Goal: Information Seeking & Learning: Learn about a topic

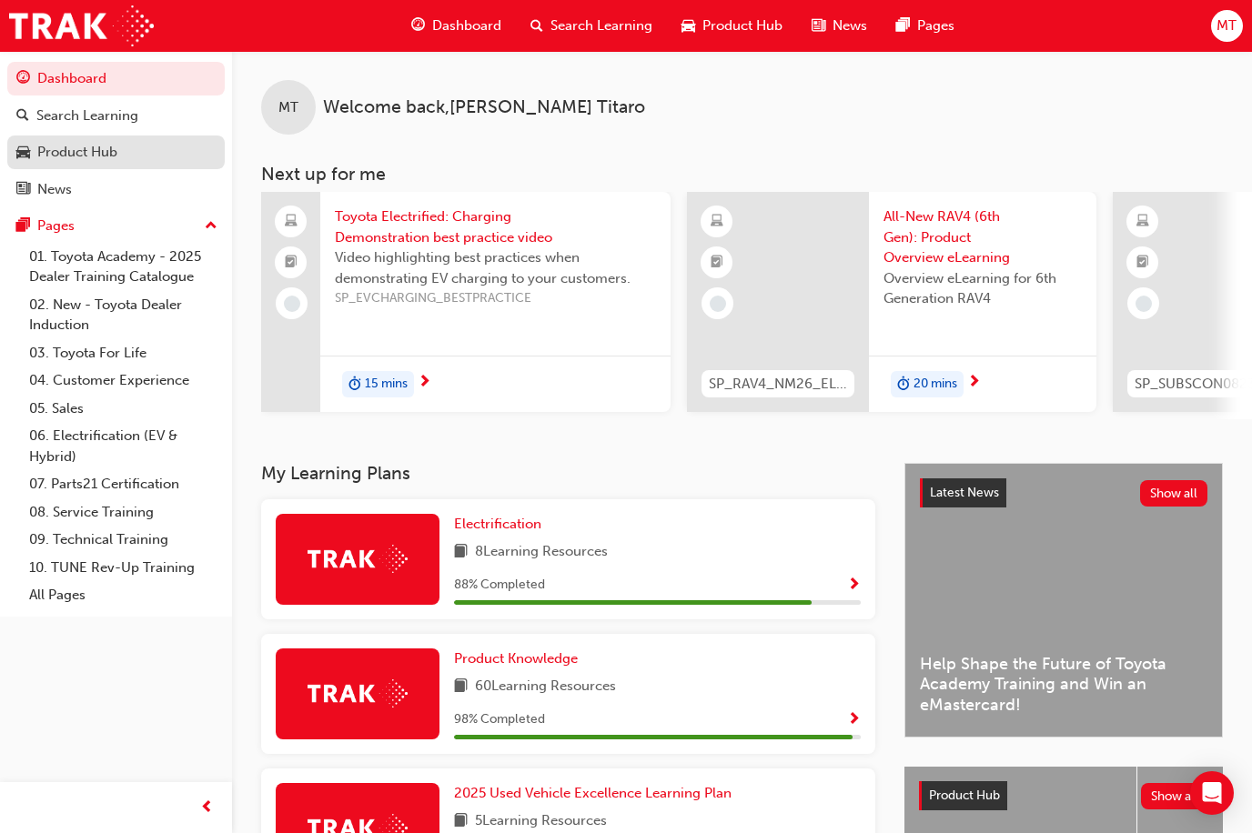
click at [65, 151] on div "Product Hub" at bounding box center [77, 152] width 80 height 21
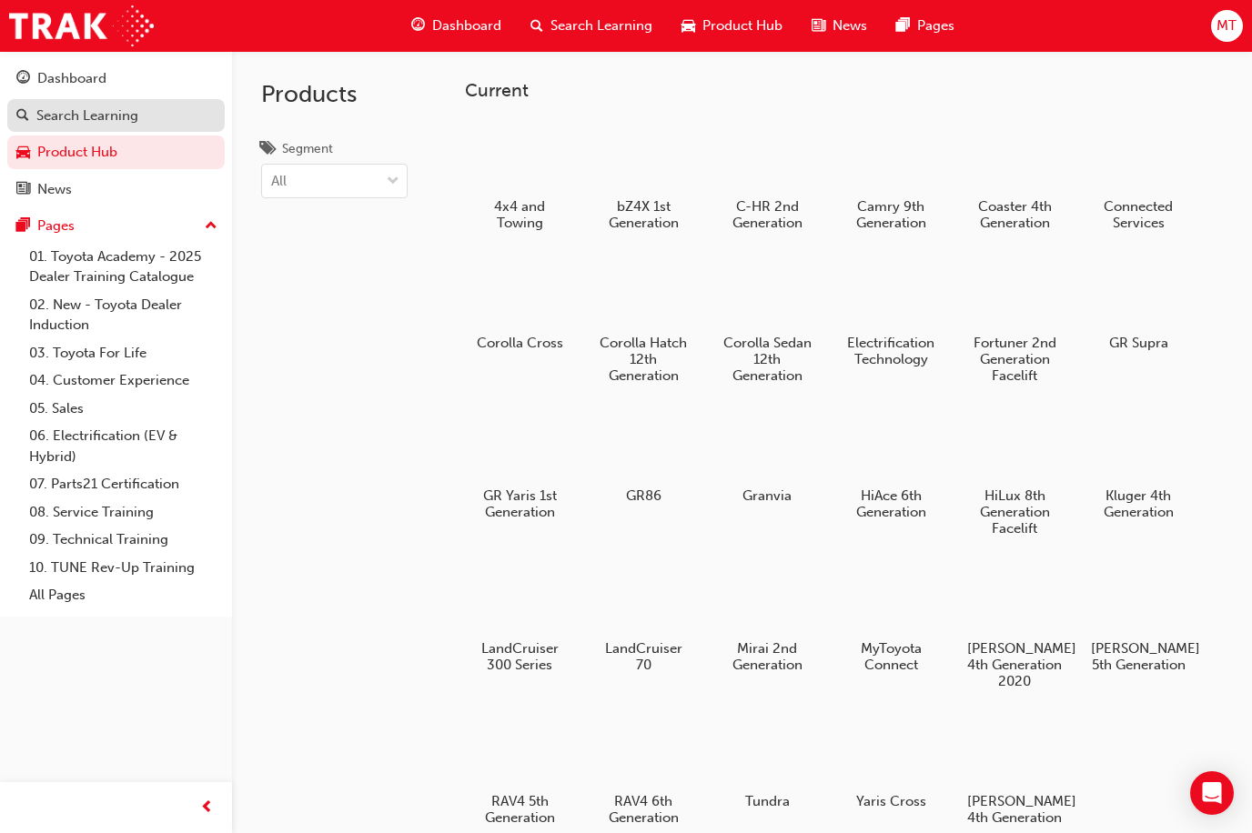
click at [95, 107] on div "Search Learning" at bounding box center [87, 116] width 102 height 21
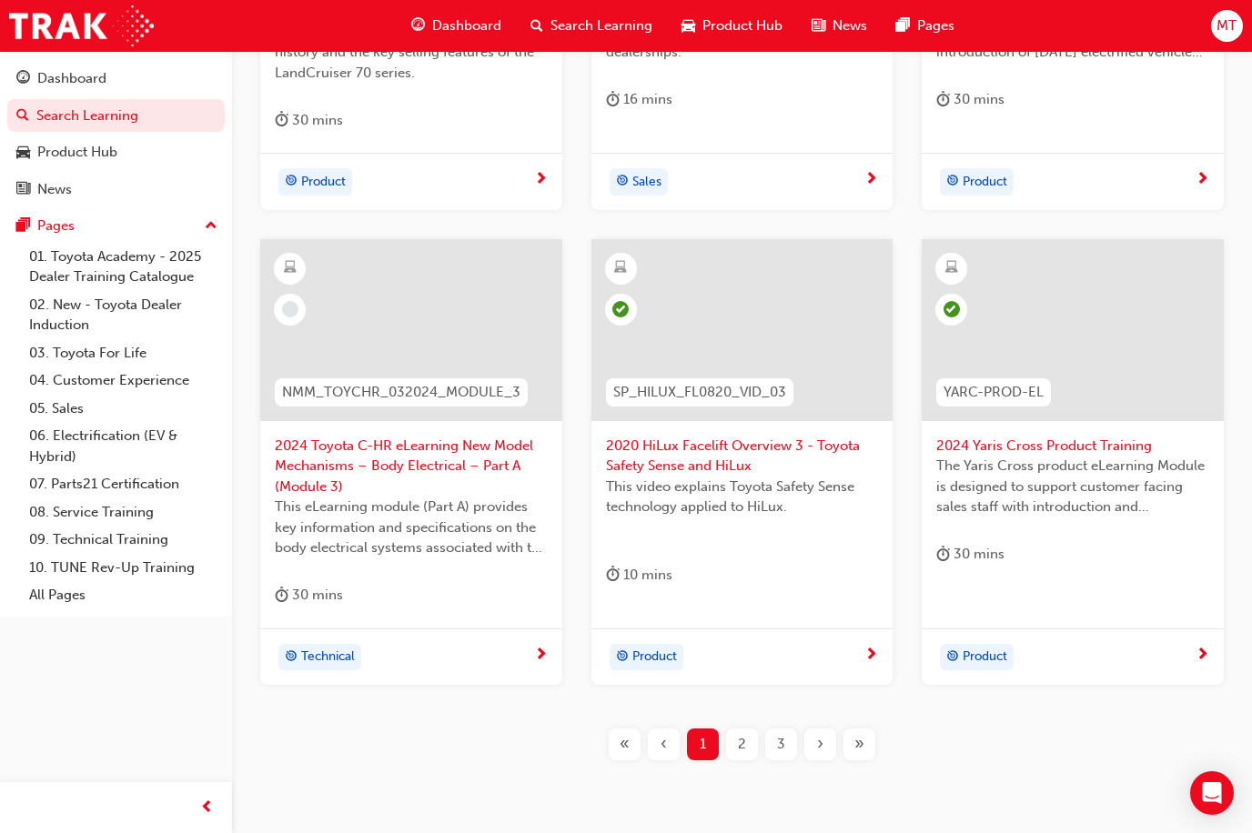
scroll to position [711, 0]
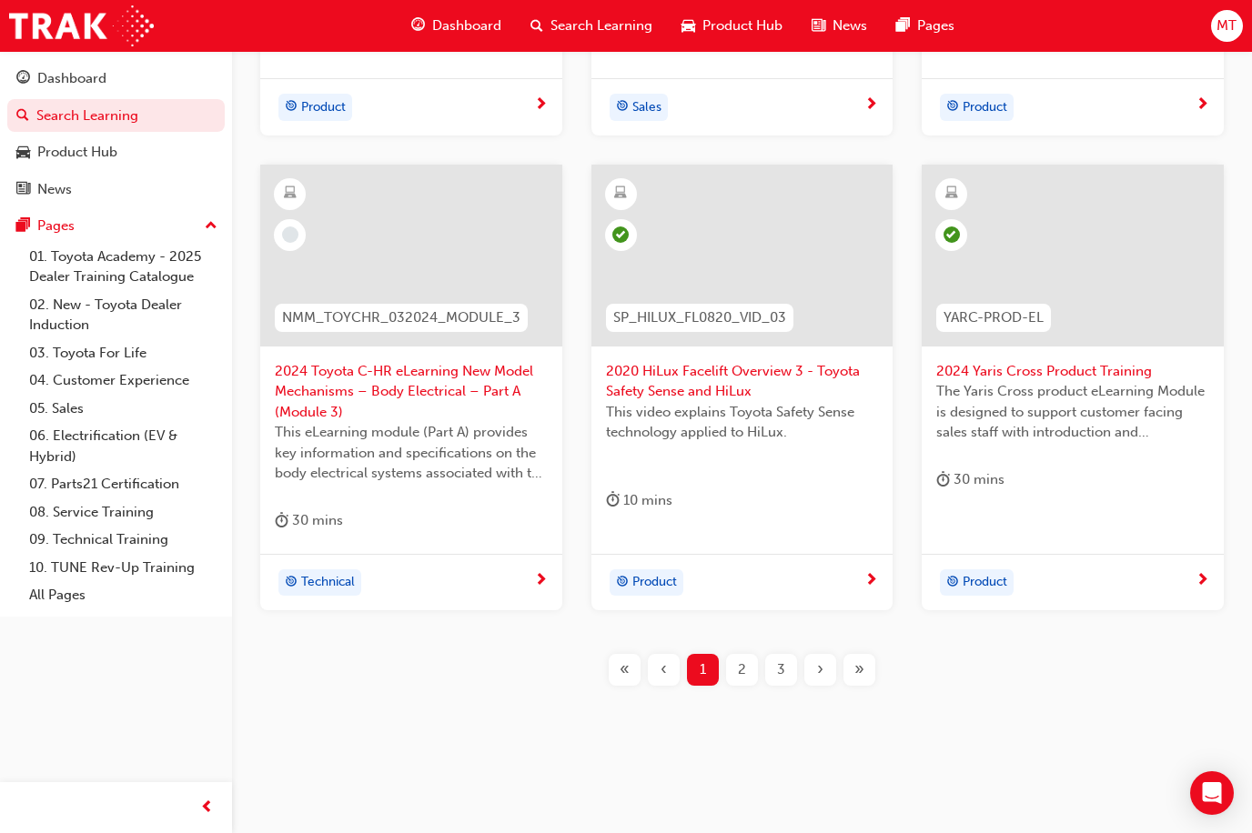
click at [747, 670] on div "2" at bounding box center [742, 670] width 32 height 32
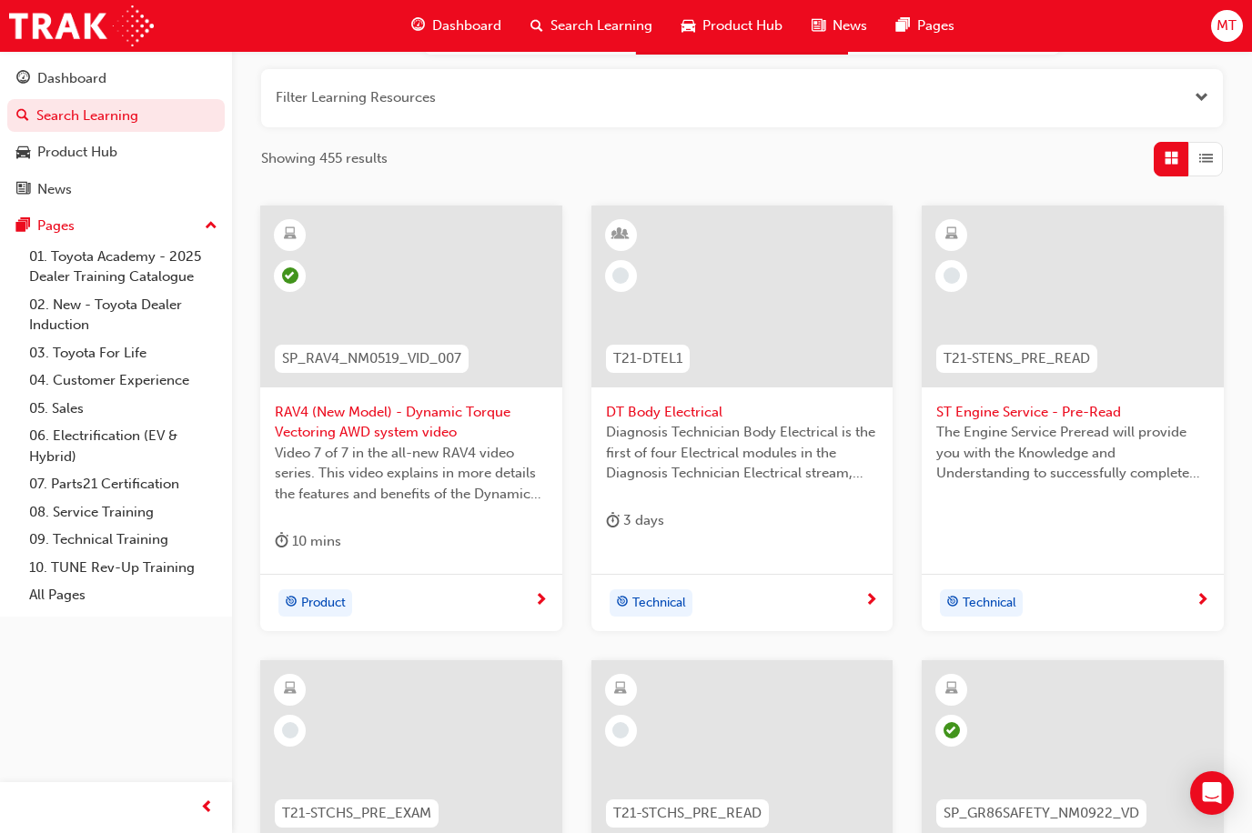
scroll to position [34, 0]
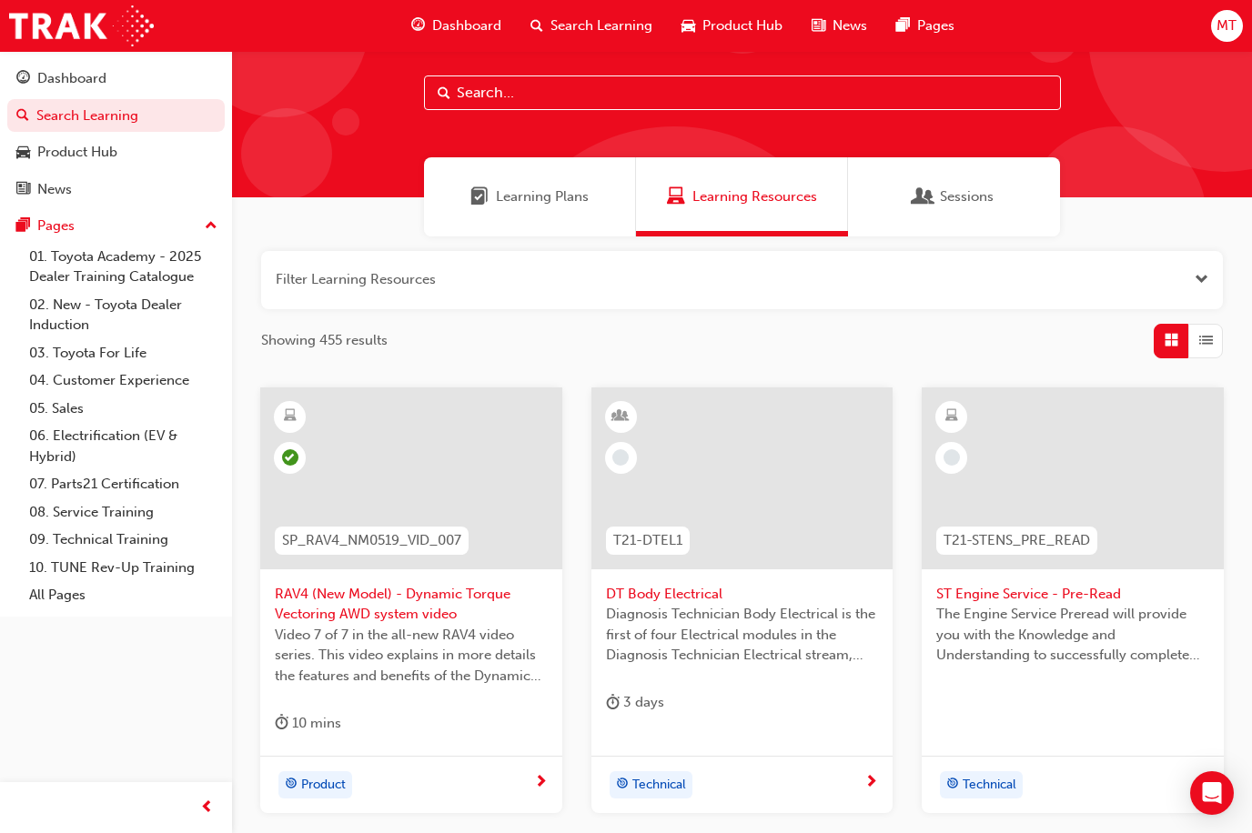
click at [517, 98] on input "text" at bounding box center [742, 93] width 637 height 35
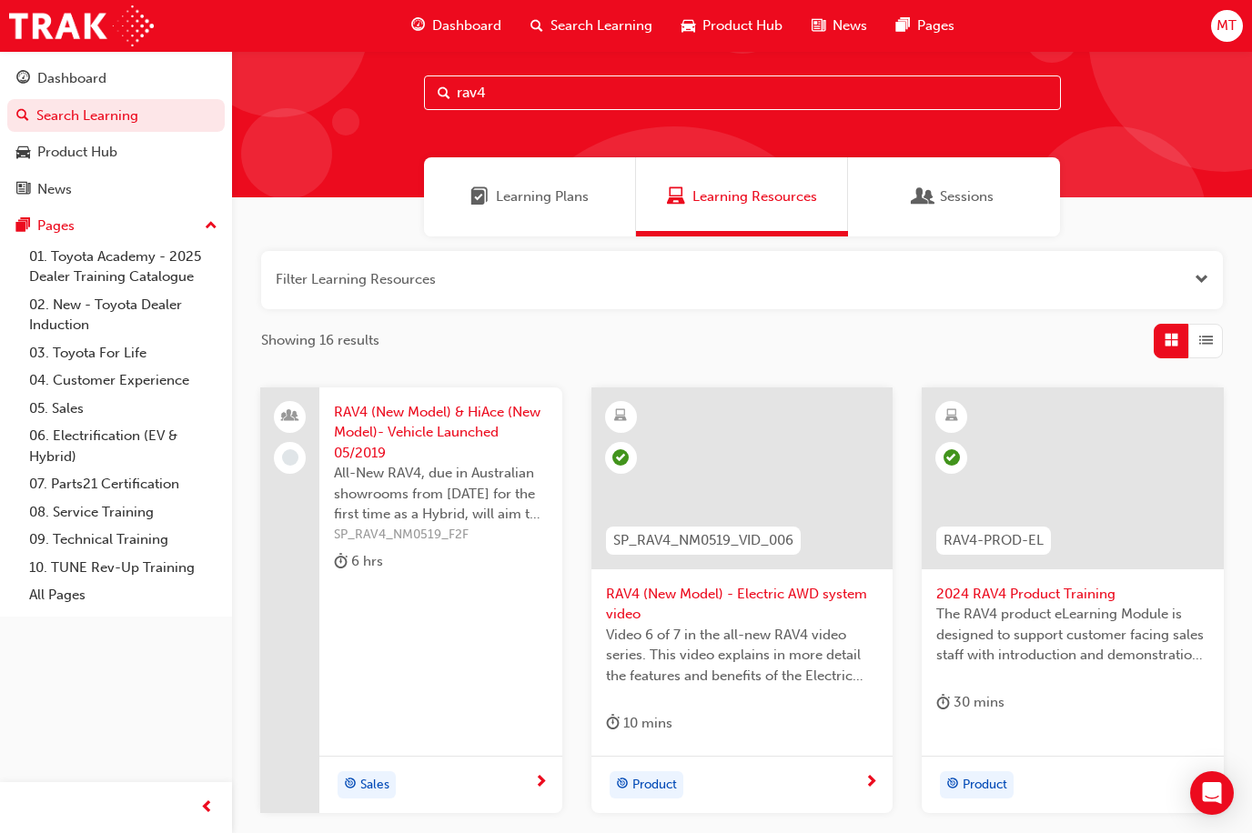
type input "rav4"
click at [477, 444] on span "RAV4 (New Model) & HiAce (New Model)- Vehicle Launched 05/2019" at bounding box center [441, 433] width 214 height 62
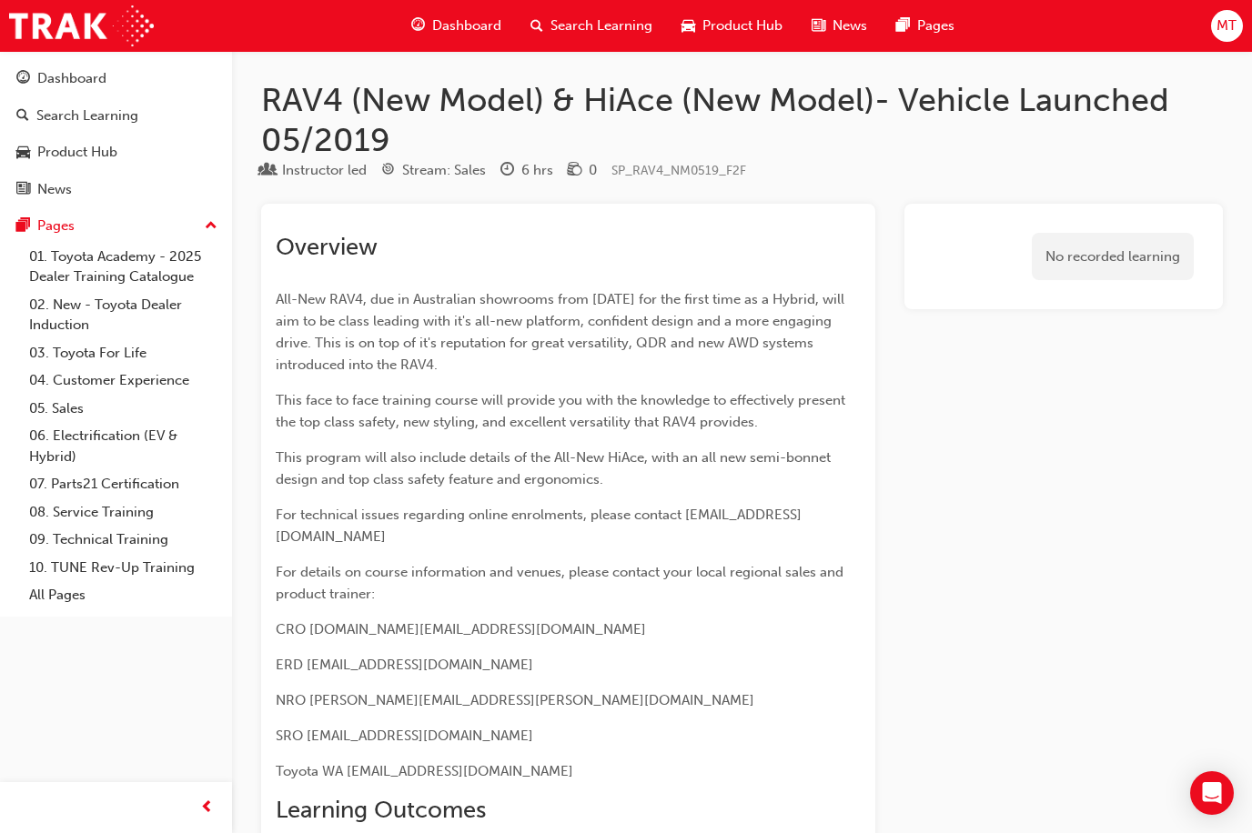
click at [475, 26] on span "Dashboard" at bounding box center [466, 25] width 69 height 21
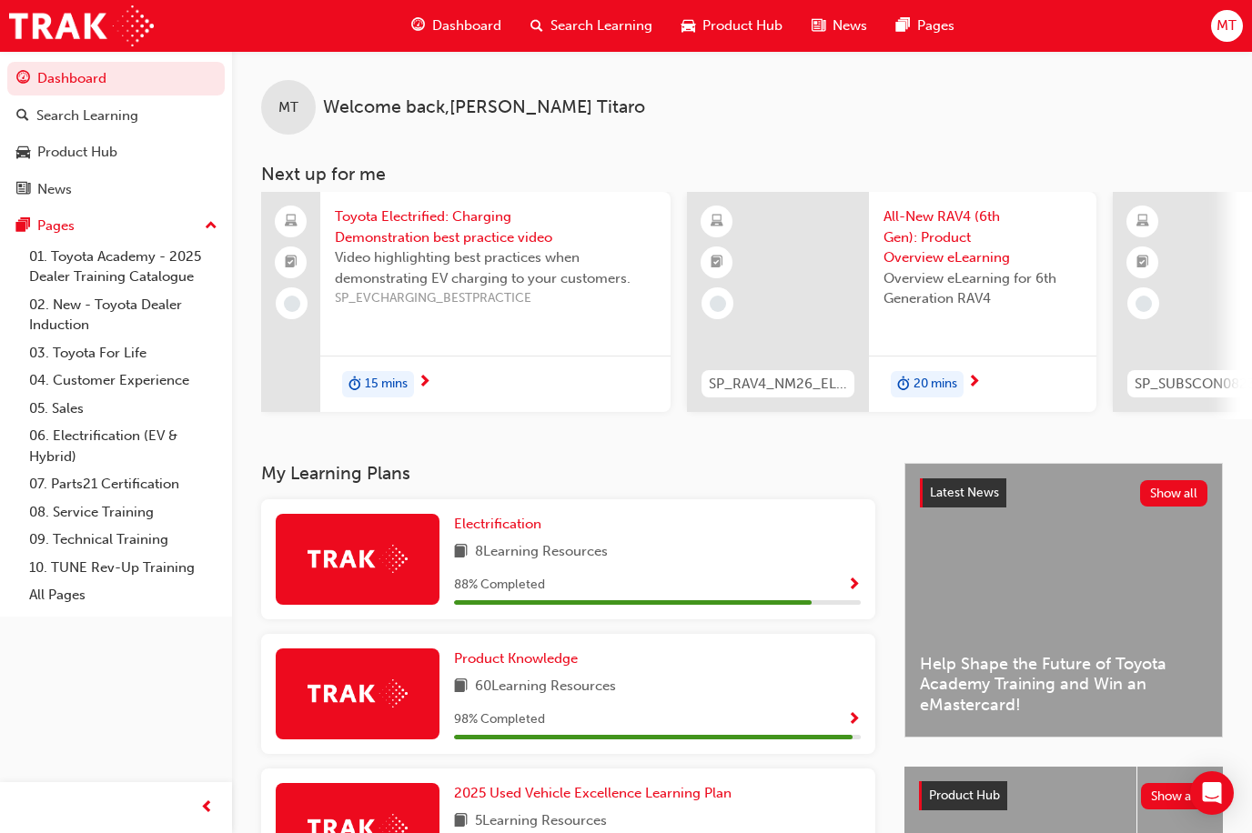
click at [899, 297] on span "Overview eLearning for 6th Generation RAV4" at bounding box center [982, 288] width 198 height 41
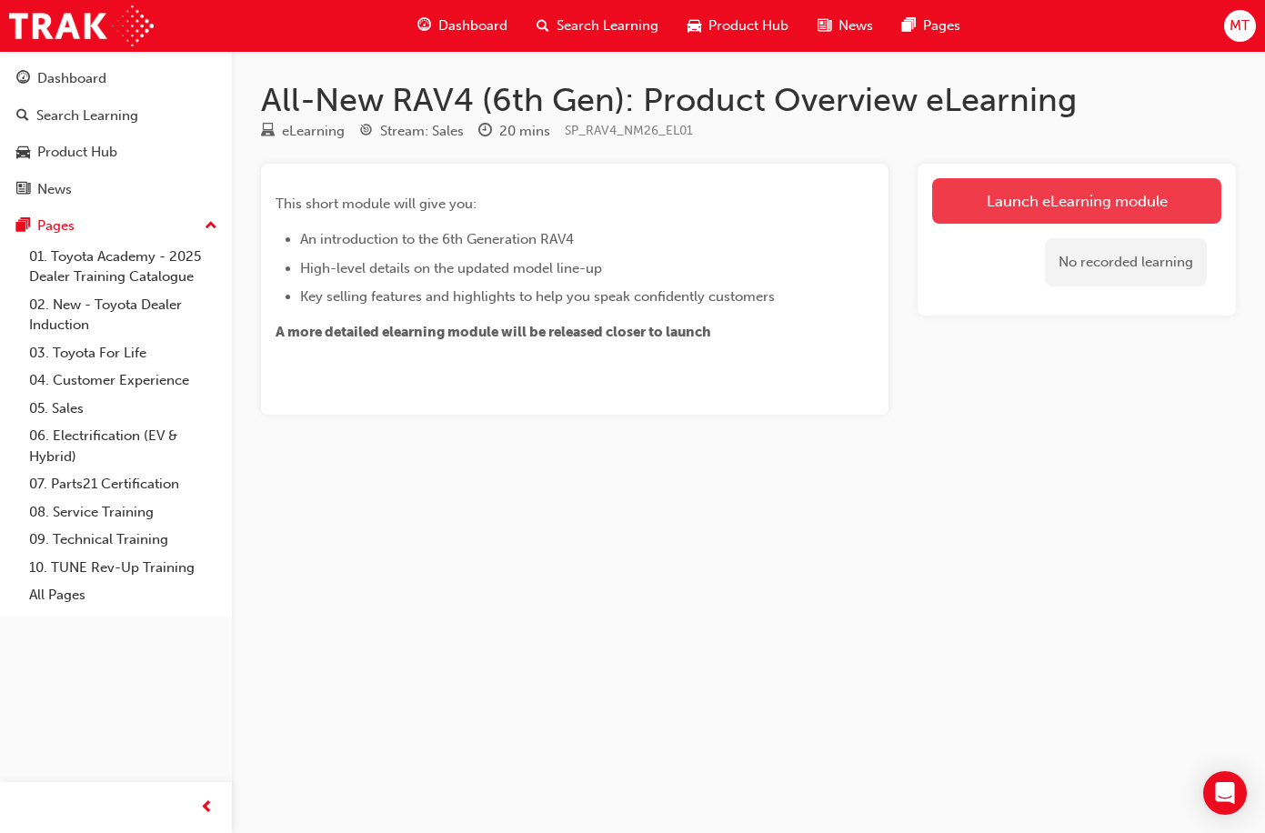
click at [1060, 187] on link "Launch eLearning module" at bounding box center [1077, 200] width 289 height 45
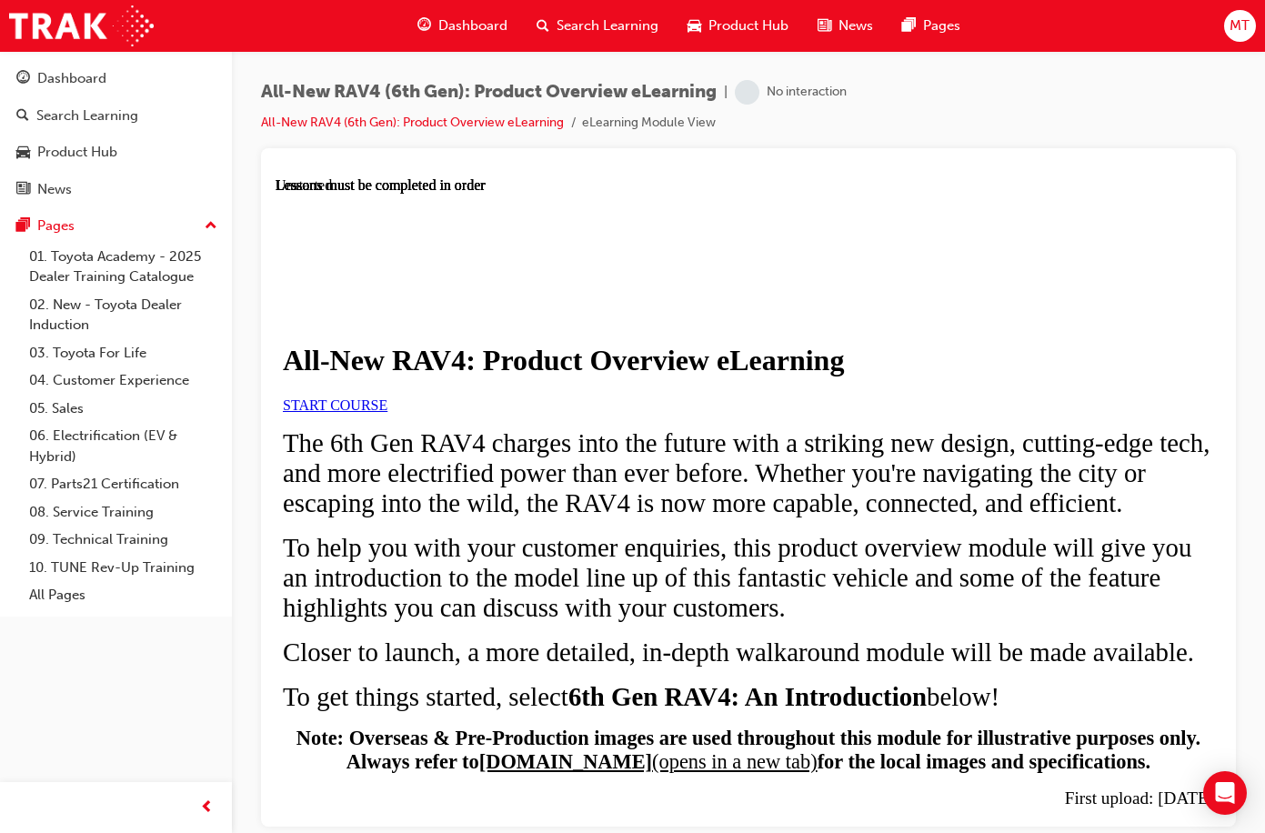
click at [388, 412] on span "START COURSE" at bounding box center [335, 404] width 105 height 15
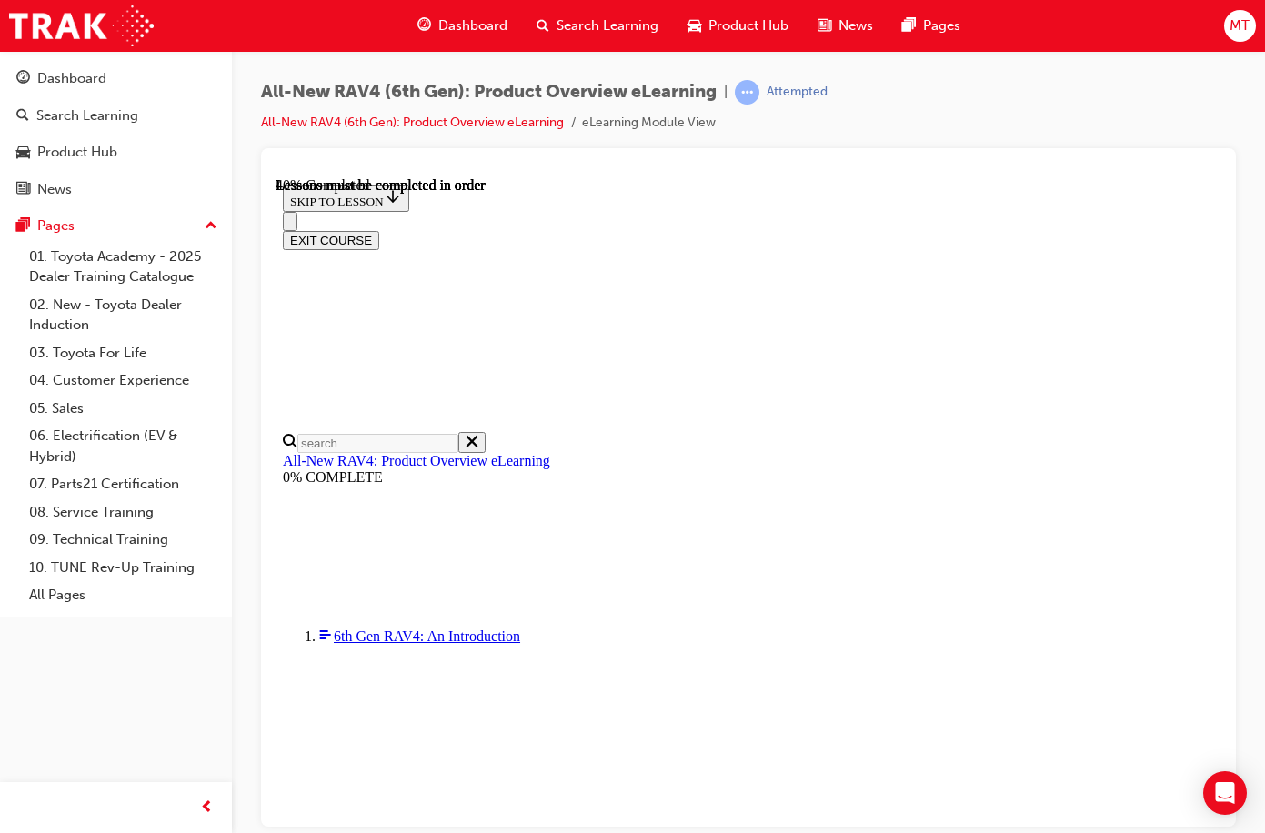
scroll to position [1519, 0]
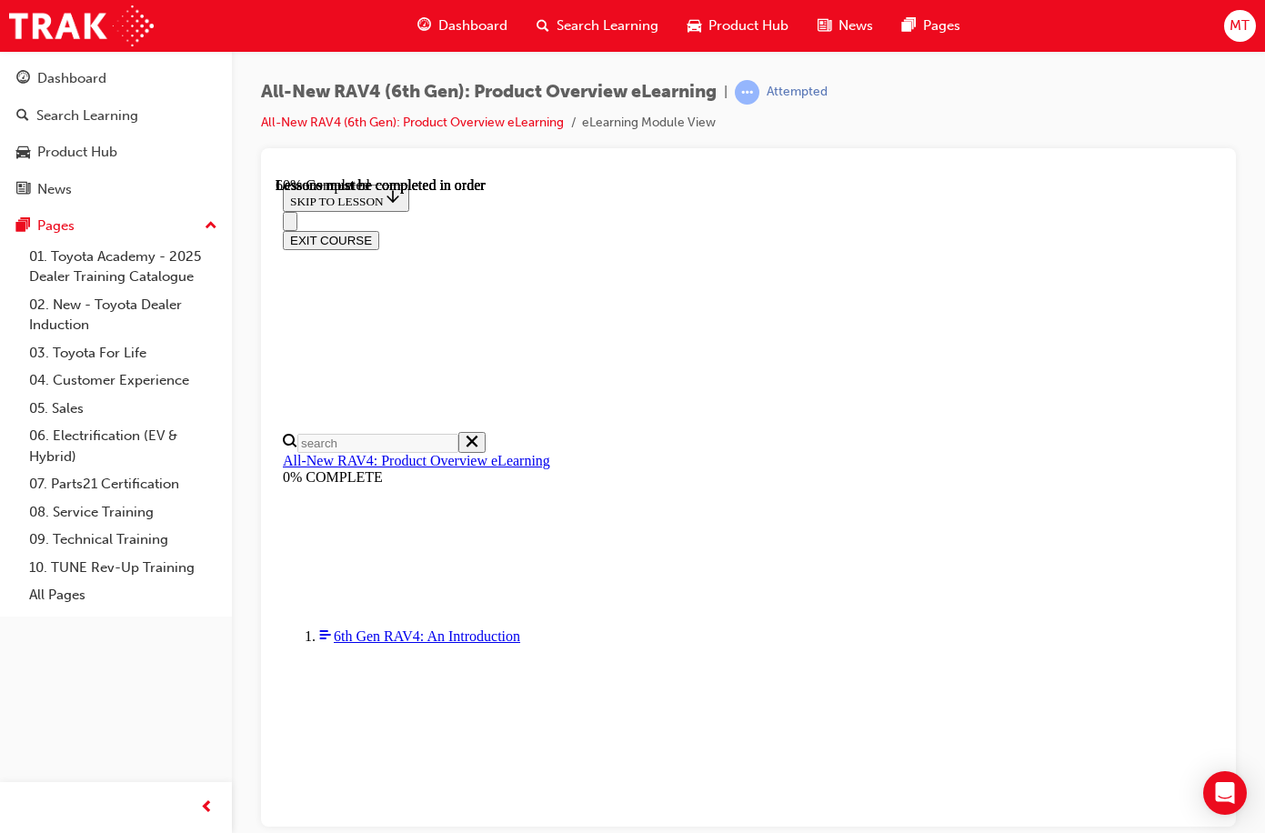
scroll to position [2380, 0]
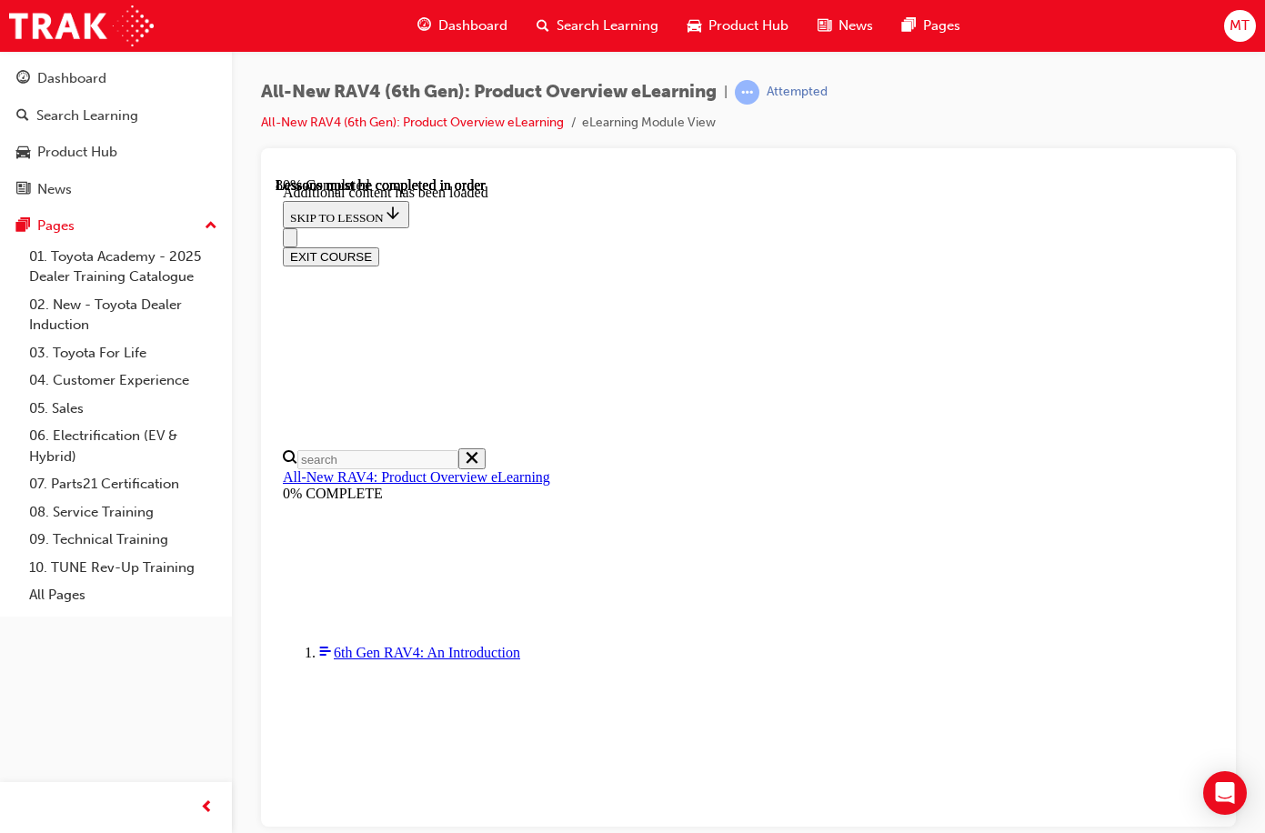
scroll to position [2837, 0]
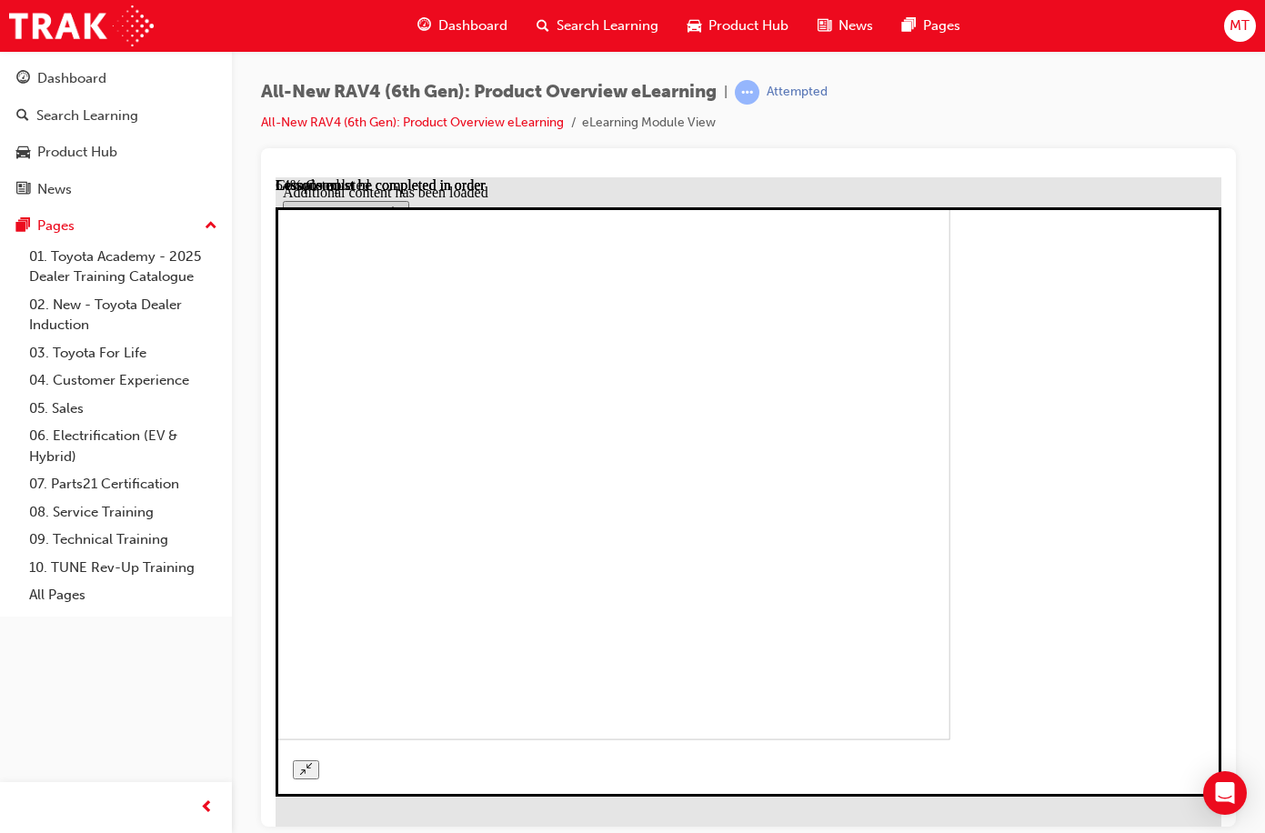
click at [312, 762] on icon "Unzoom image" at bounding box center [306, 768] width 12 height 12
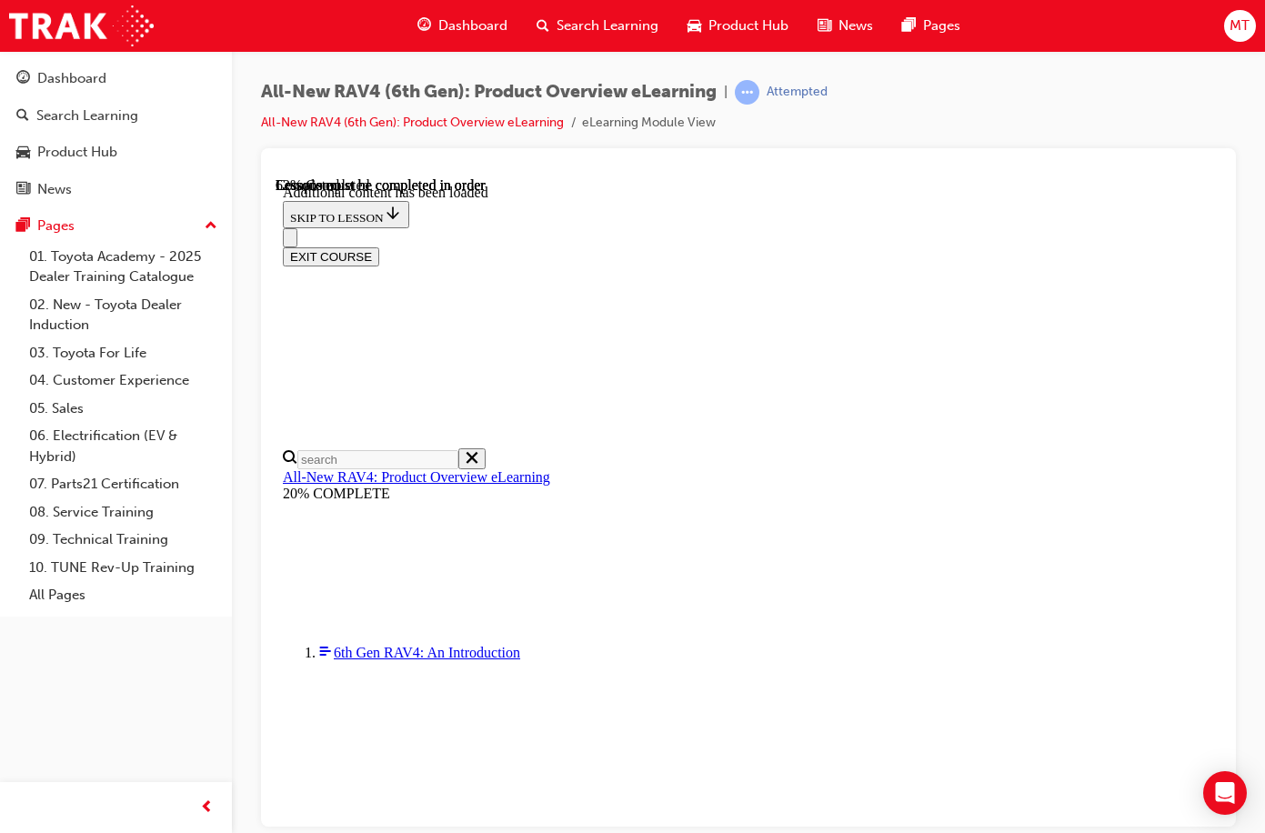
scroll to position [1891, 0]
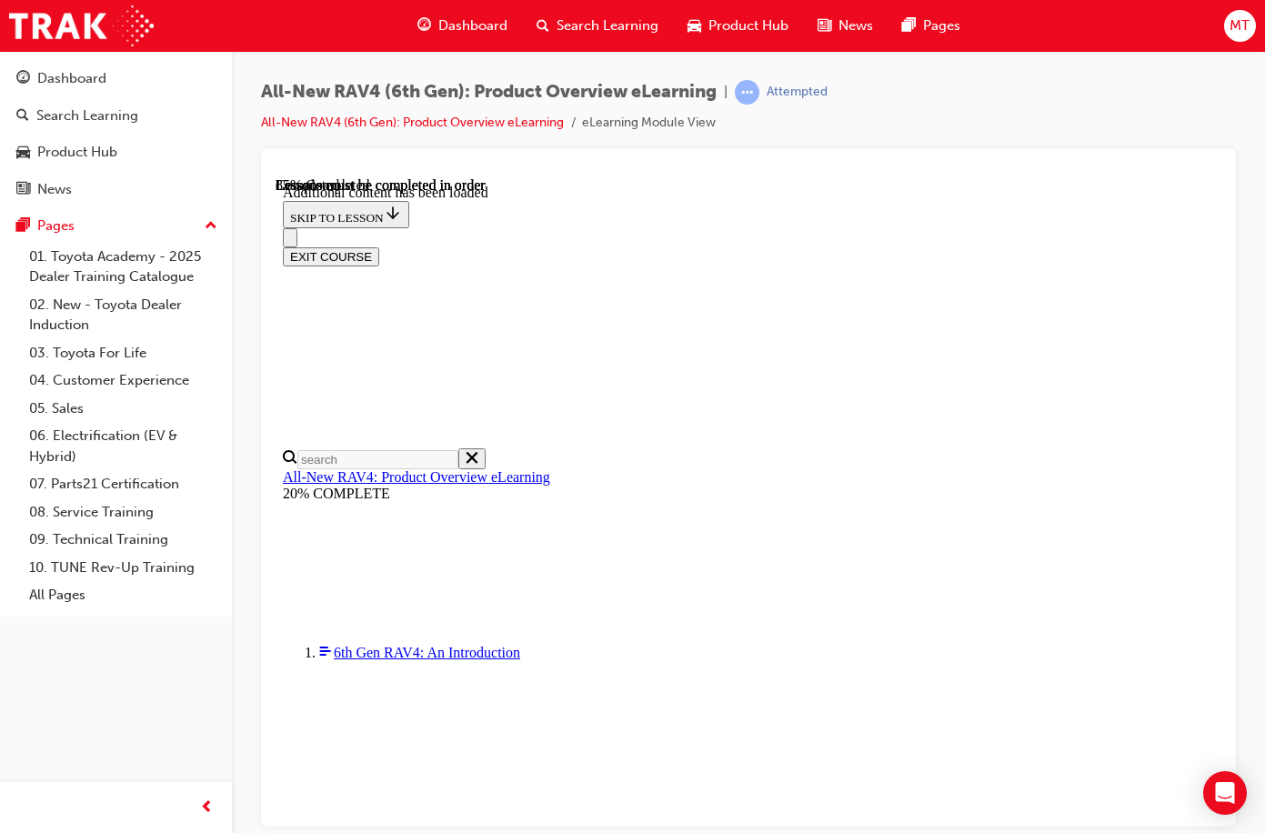
scroll to position [2730, 0]
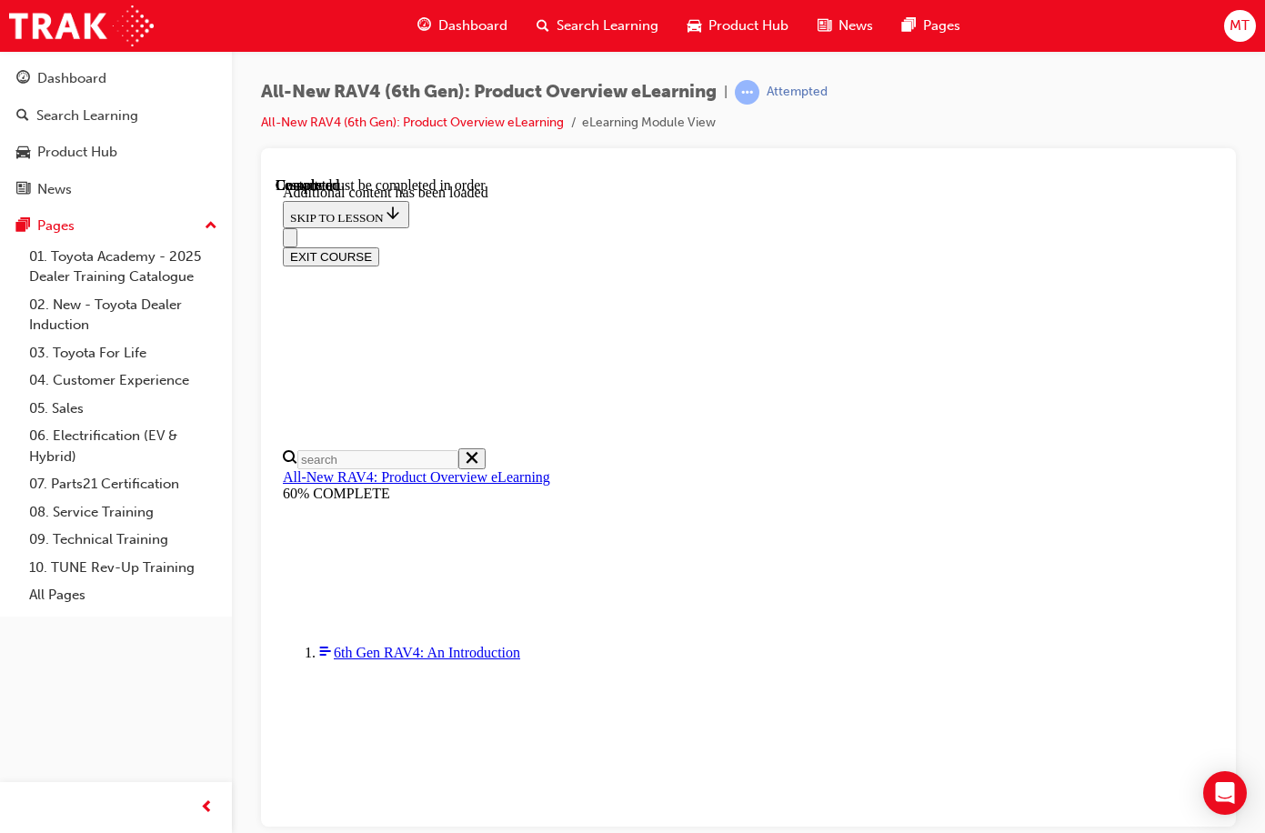
scroll to position [336, 0]
radio input "true"
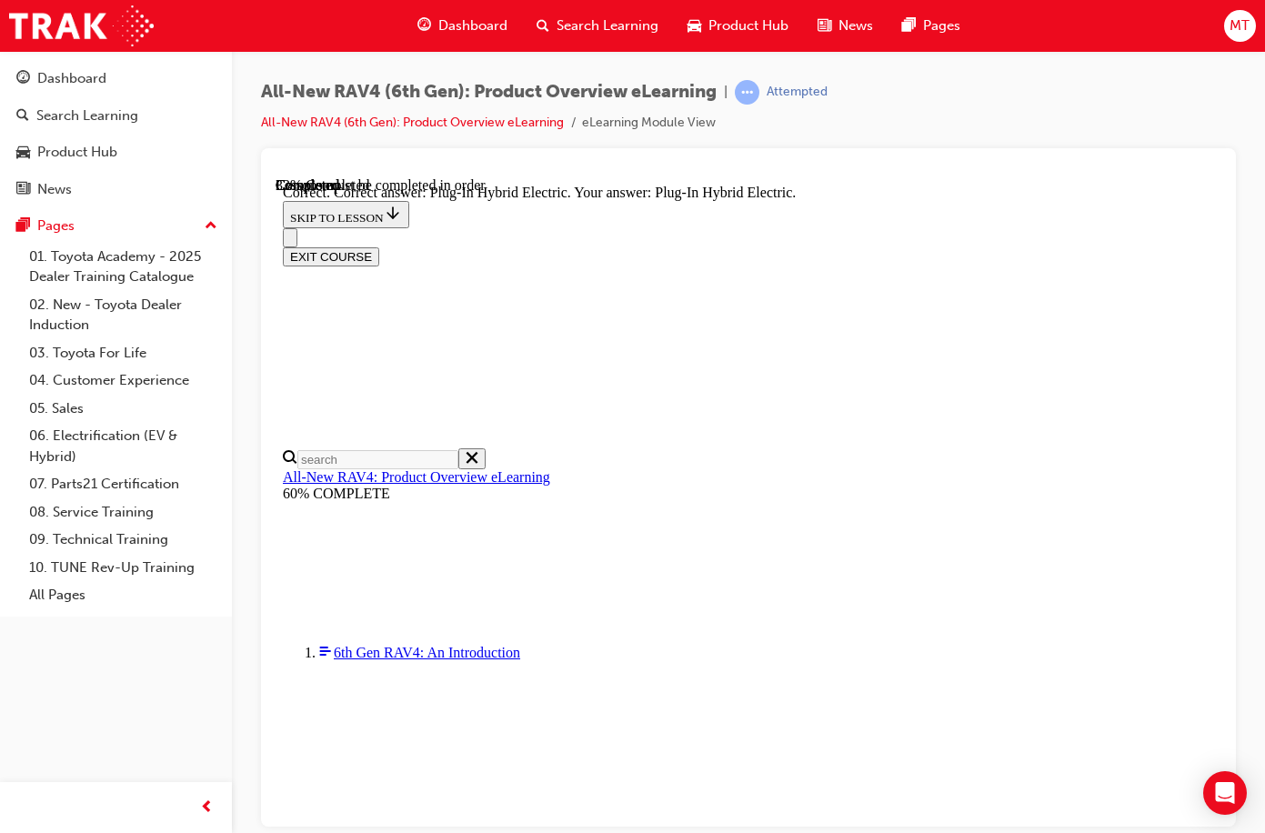
radio input "true"
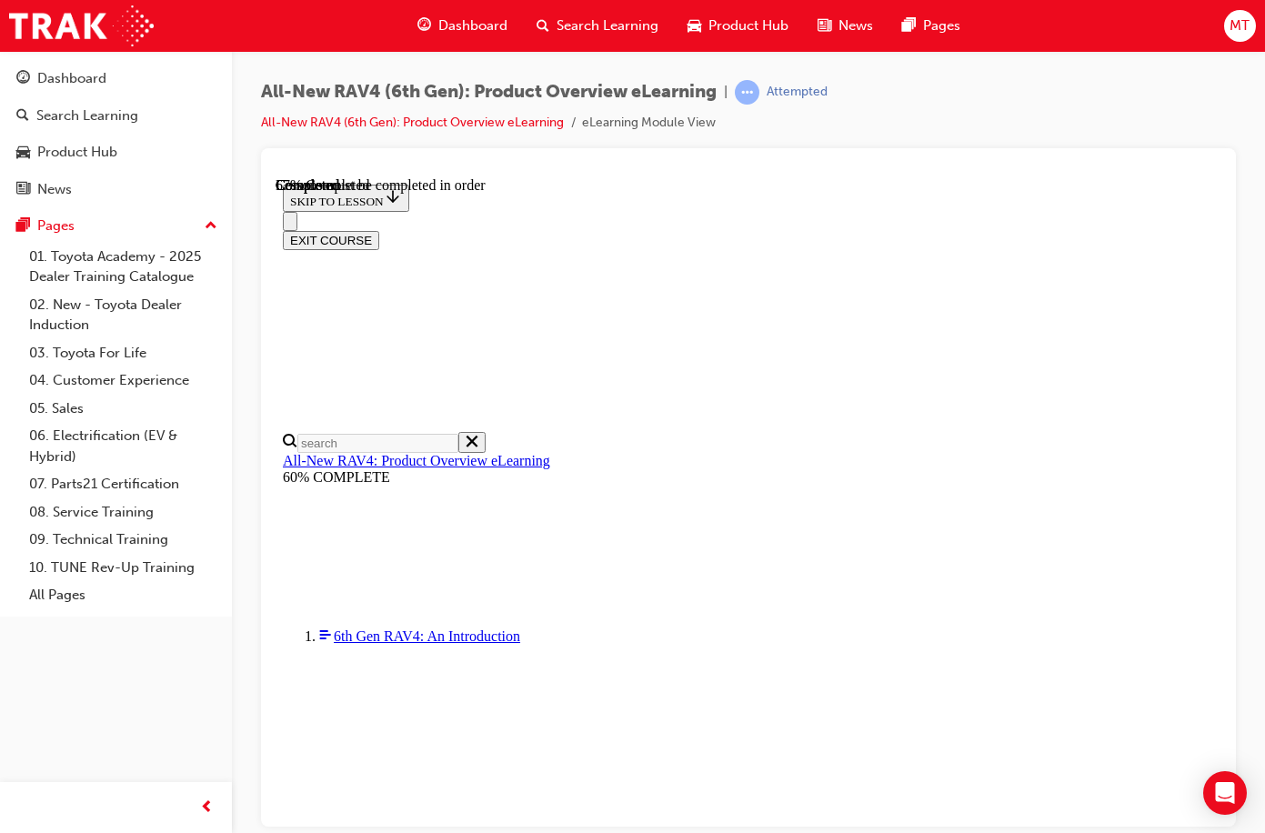
scroll to position [427, 0]
checkbox input "true"
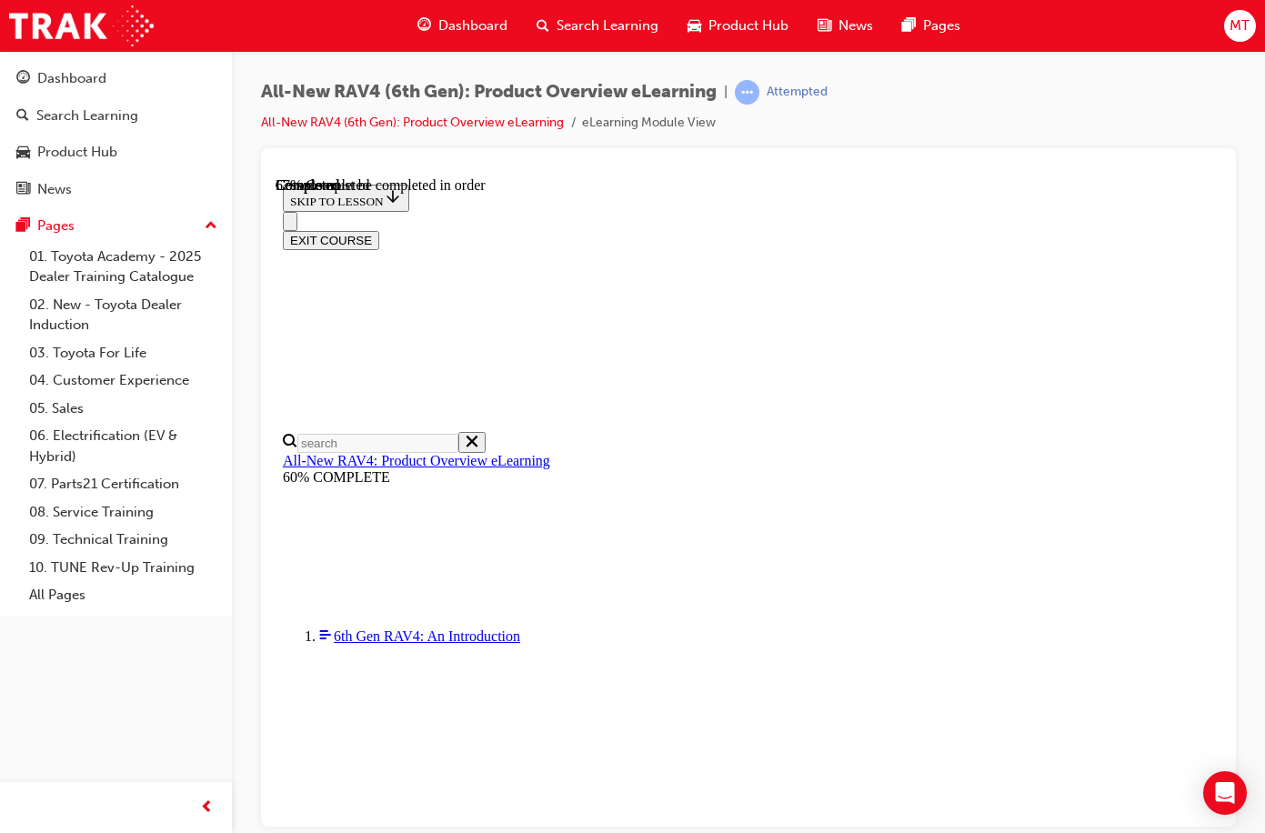
checkbox input "true"
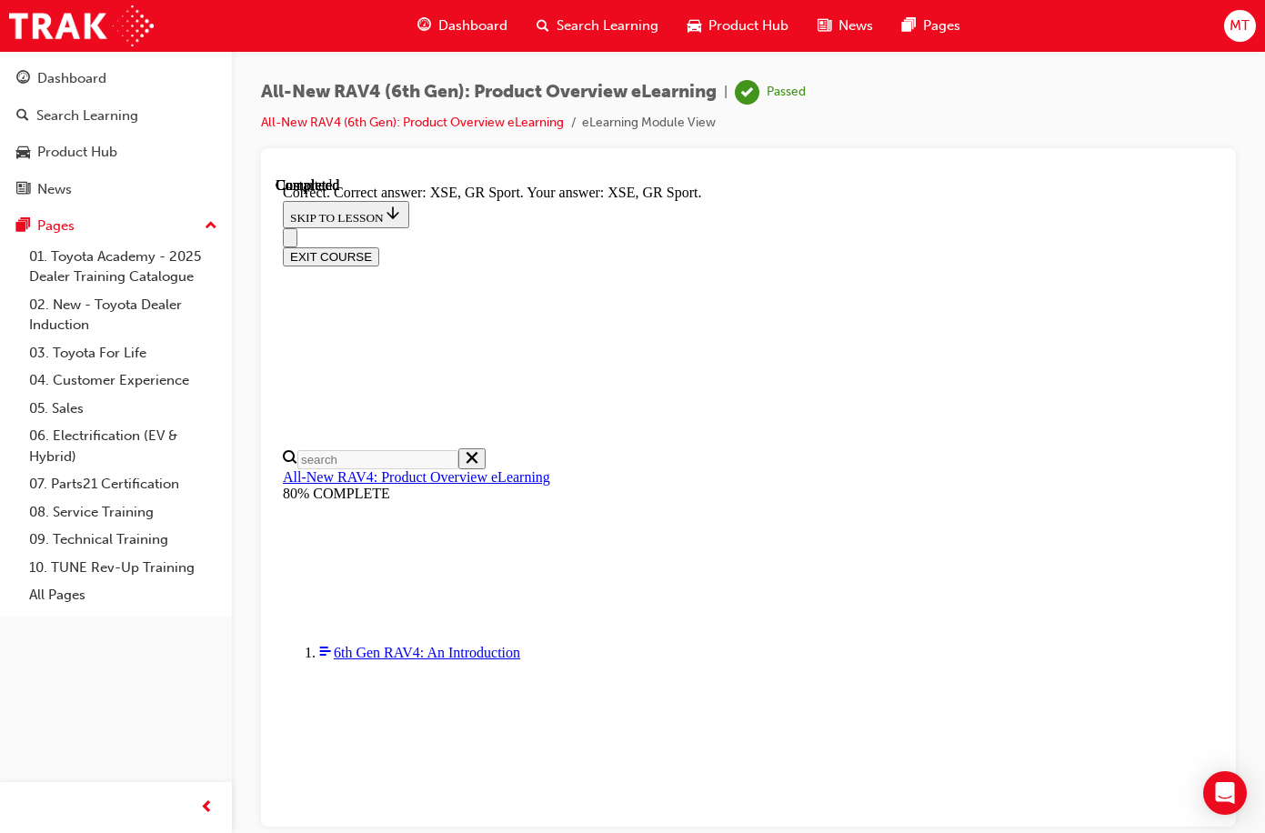
scroll to position [609, 0]
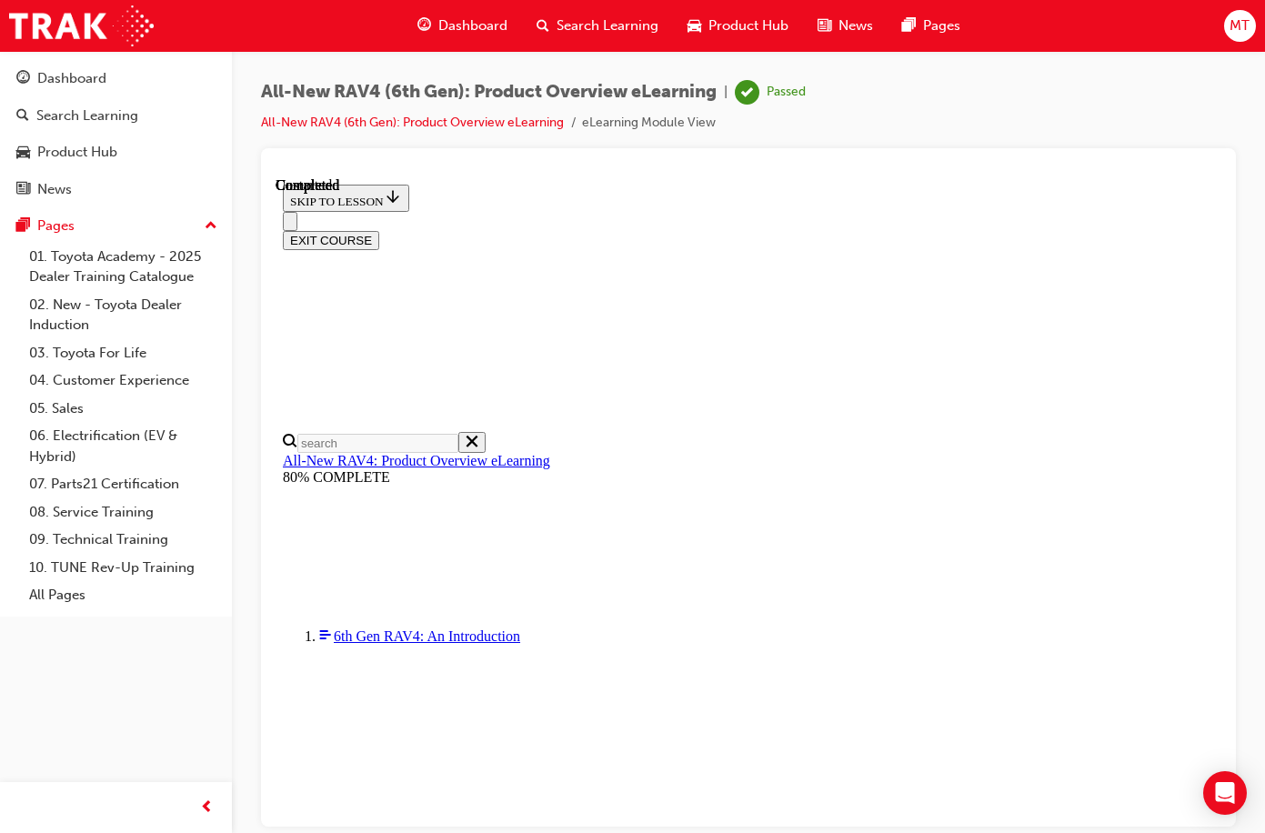
scroll to position [351, 0]
click at [379, 230] on button "EXIT COURSE" at bounding box center [331, 239] width 96 height 19
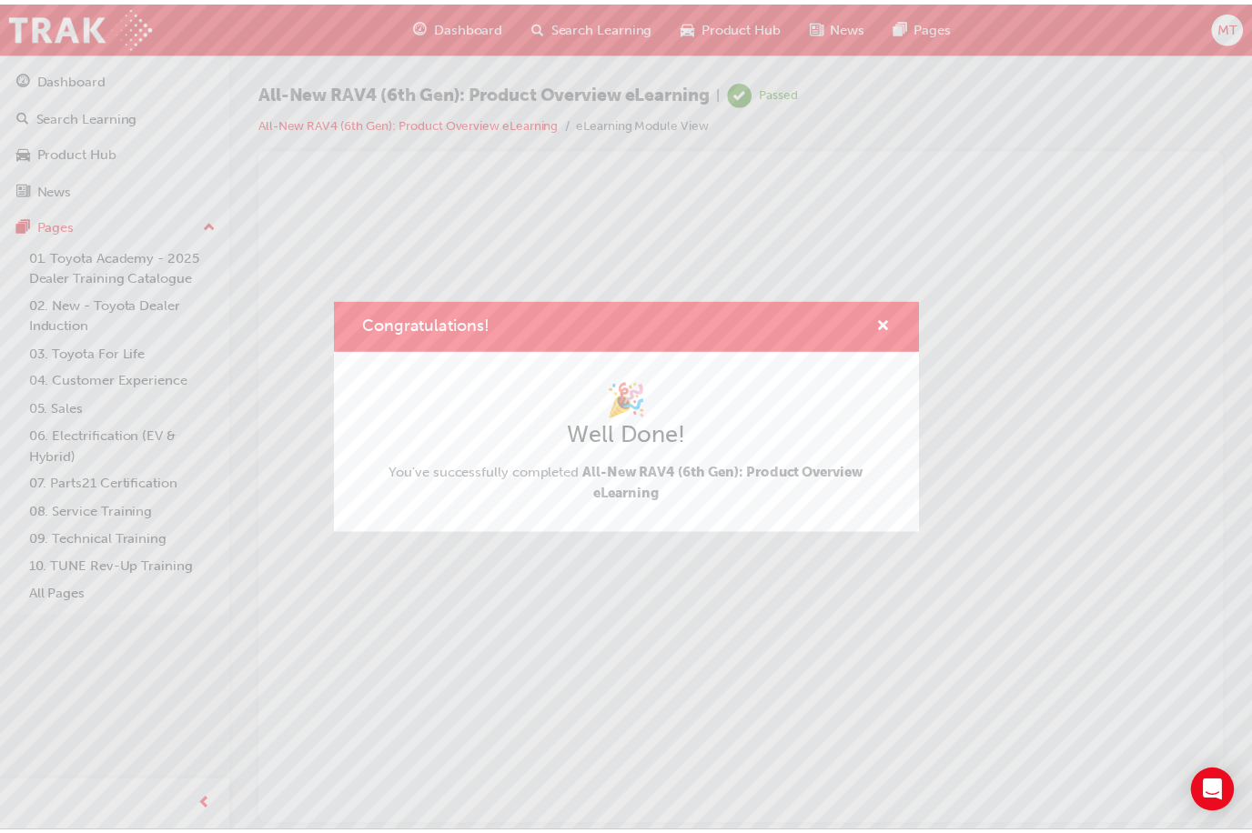
scroll to position [0, 0]
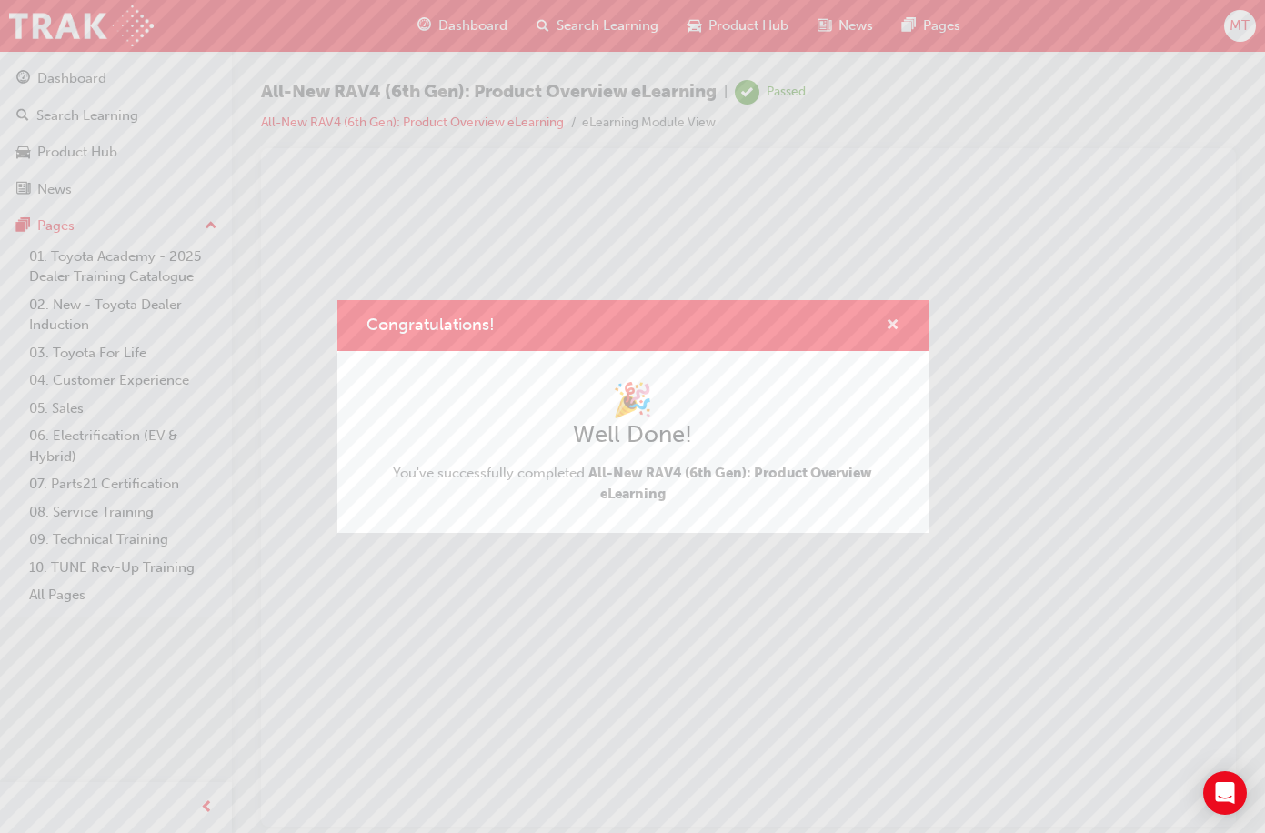
click at [890, 318] on span "cross-icon" at bounding box center [893, 326] width 14 height 16
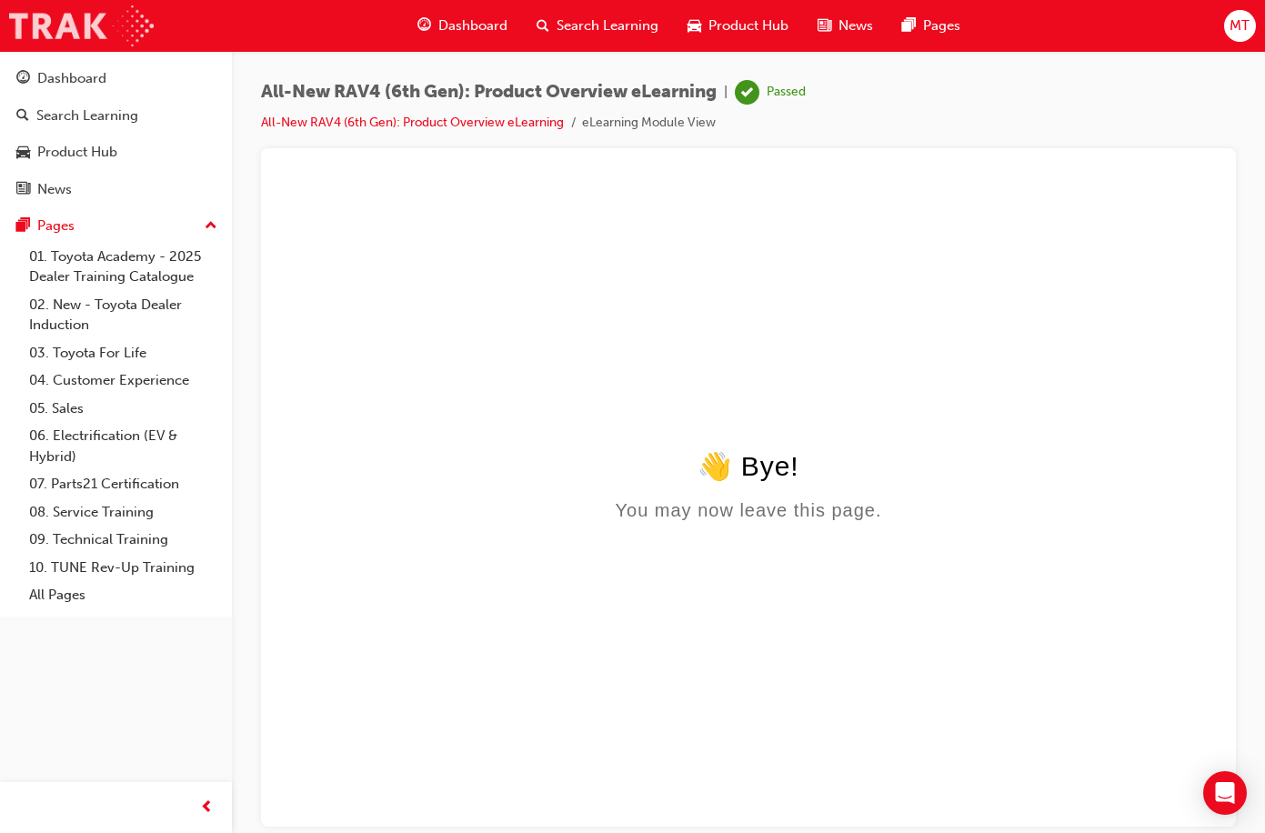
click at [45, 24] on img at bounding box center [81, 25] width 145 height 41
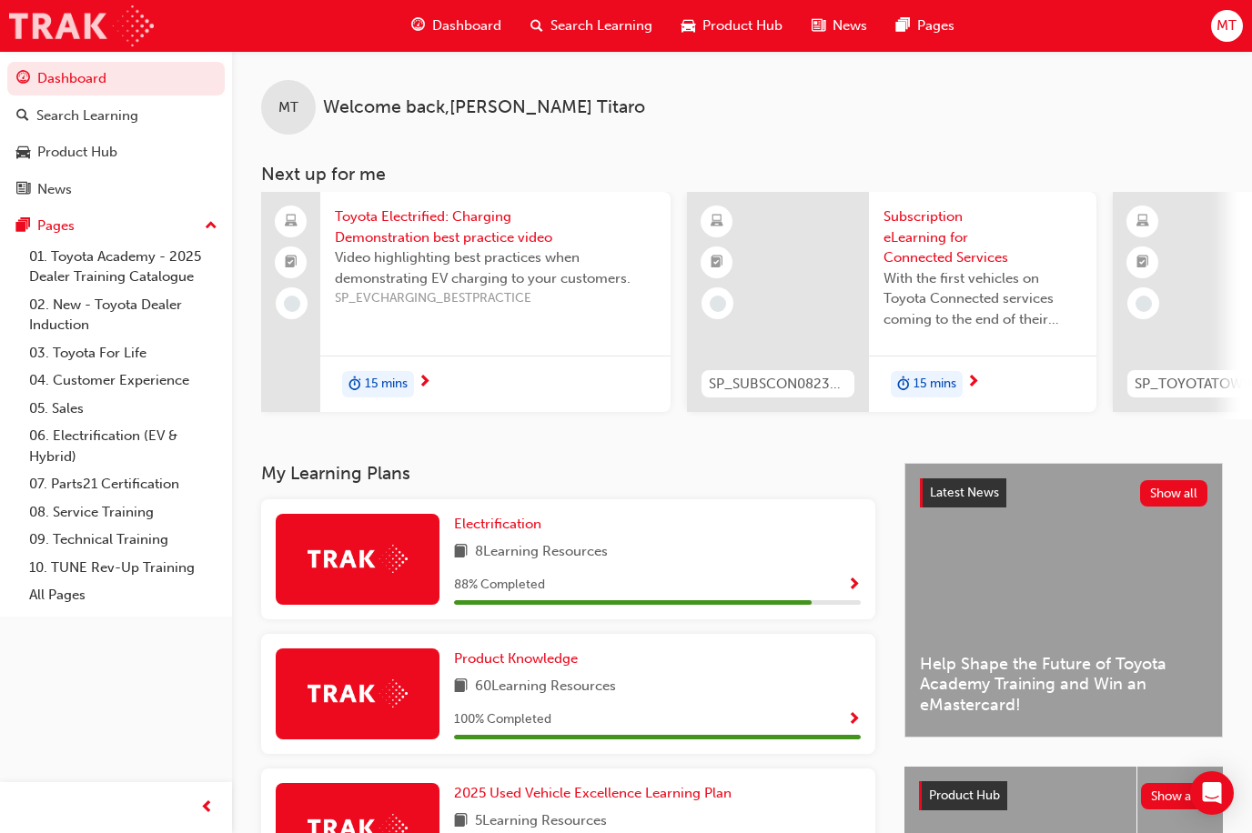
scroll to position [91, 0]
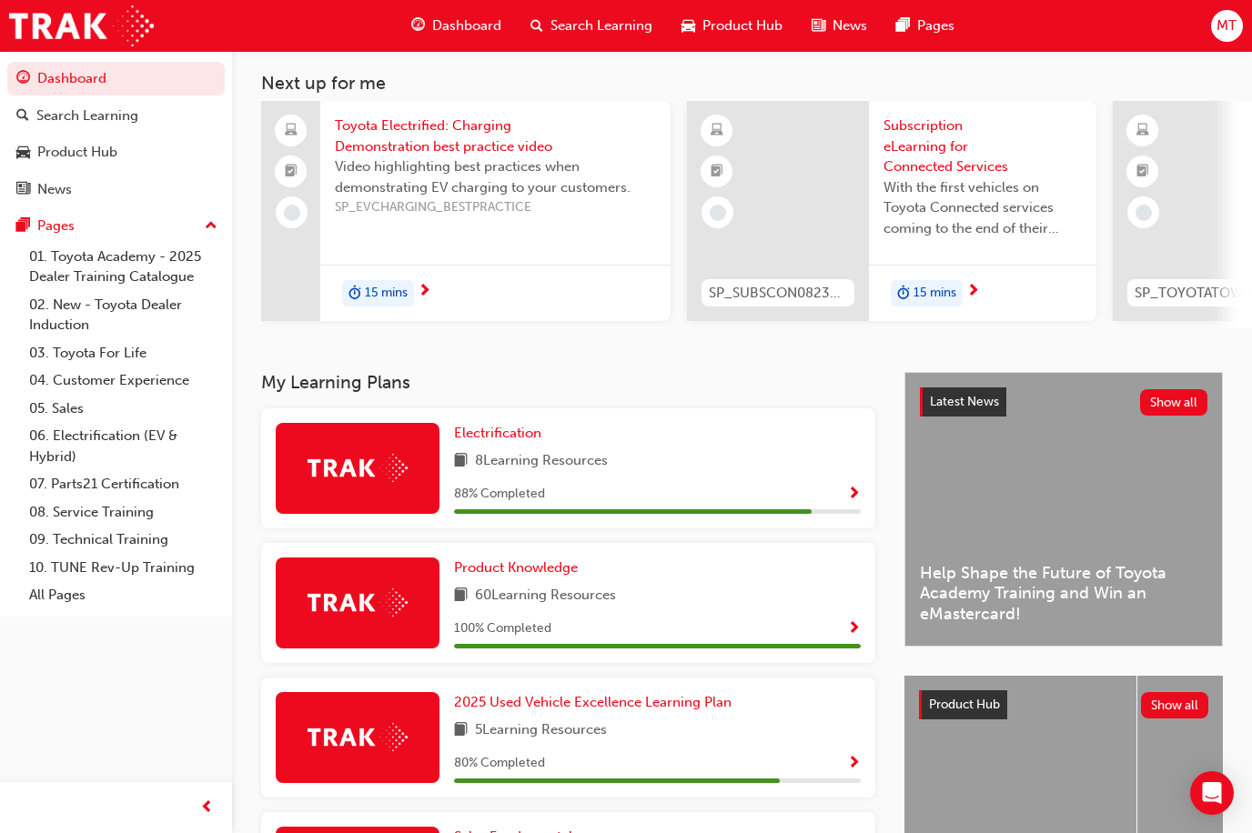
click at [491, 469] on span "8 Learning Resources" at bounding box center [541, 461] width 133 height 23
click at [368, 477] on img at bounding box center [357, 468] width 100 height 28
click at [850, 499] on span "Show Progress" at bounding box center [854, 495] width 14 height 16
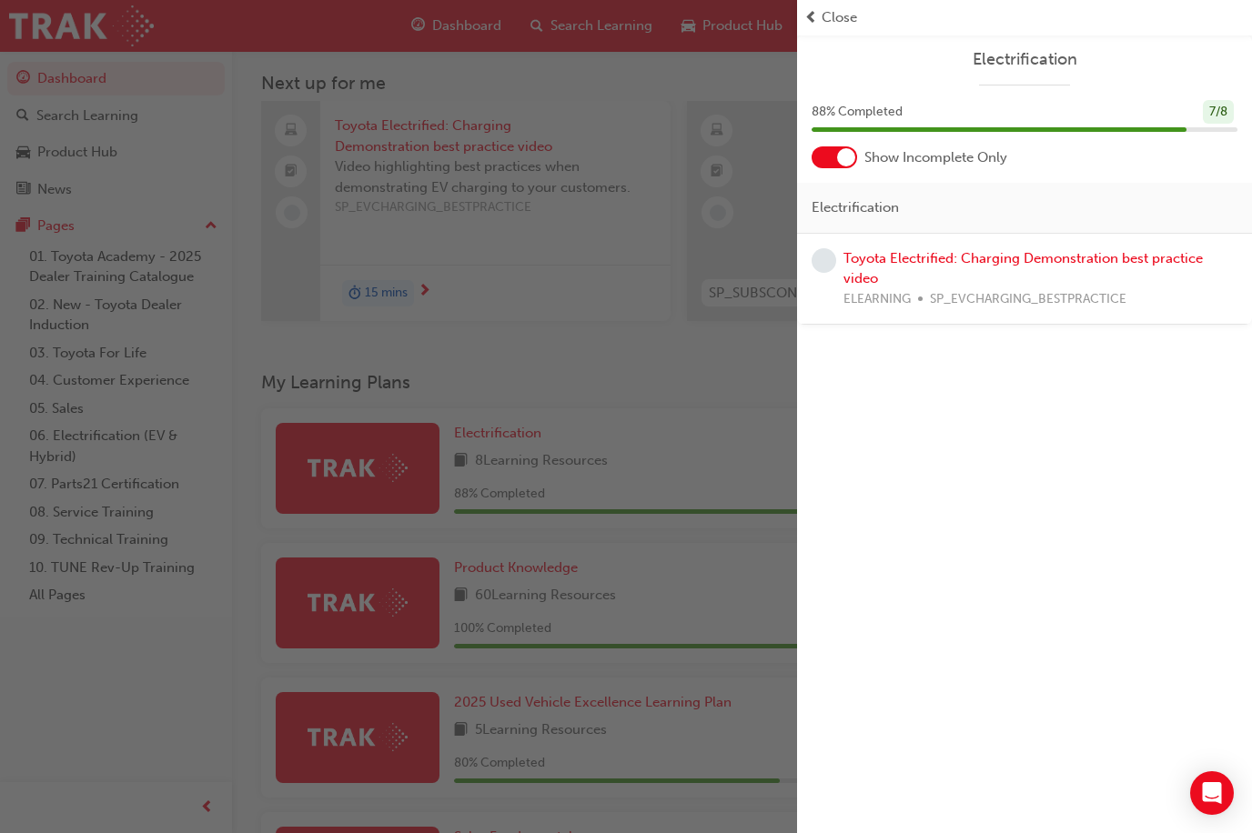
click at [653, 338] on div "button" at bounding box center [398, 416] width 797 height 833
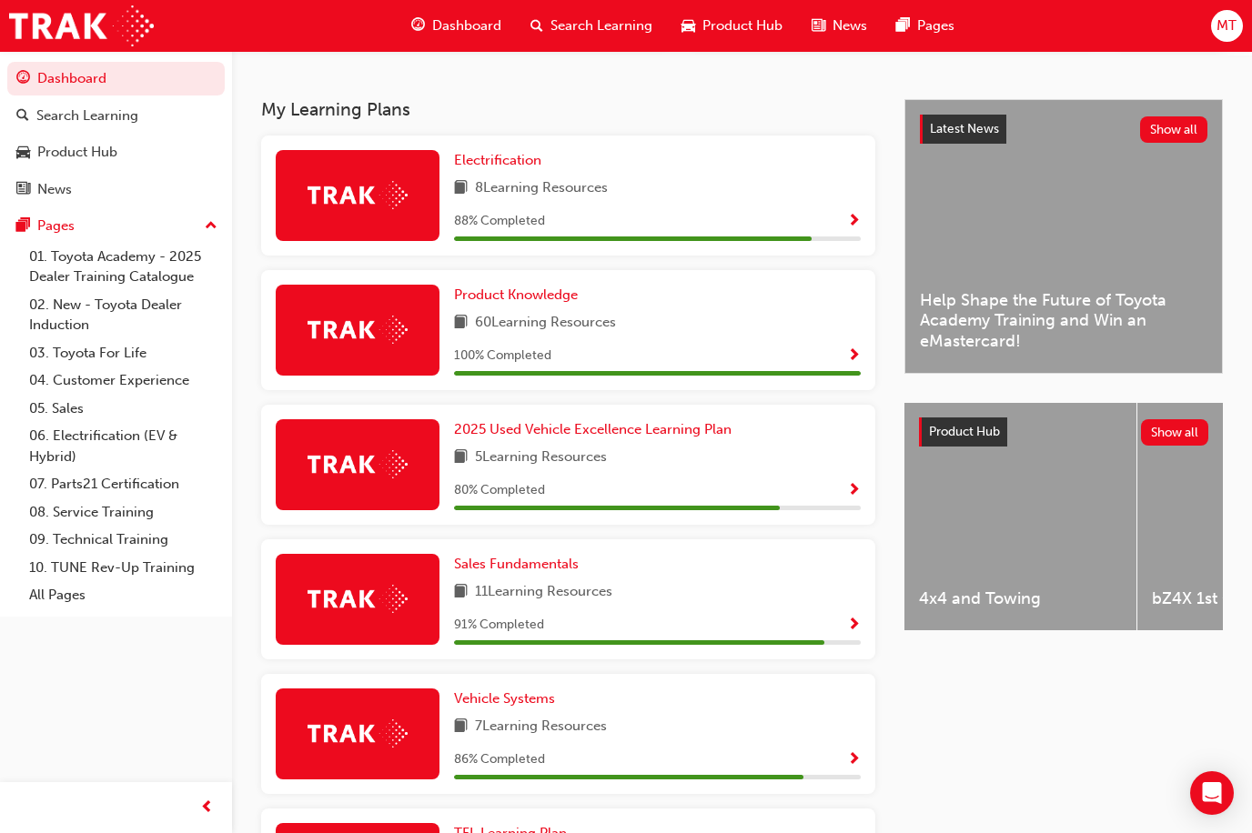
scroll to position [455, 0]
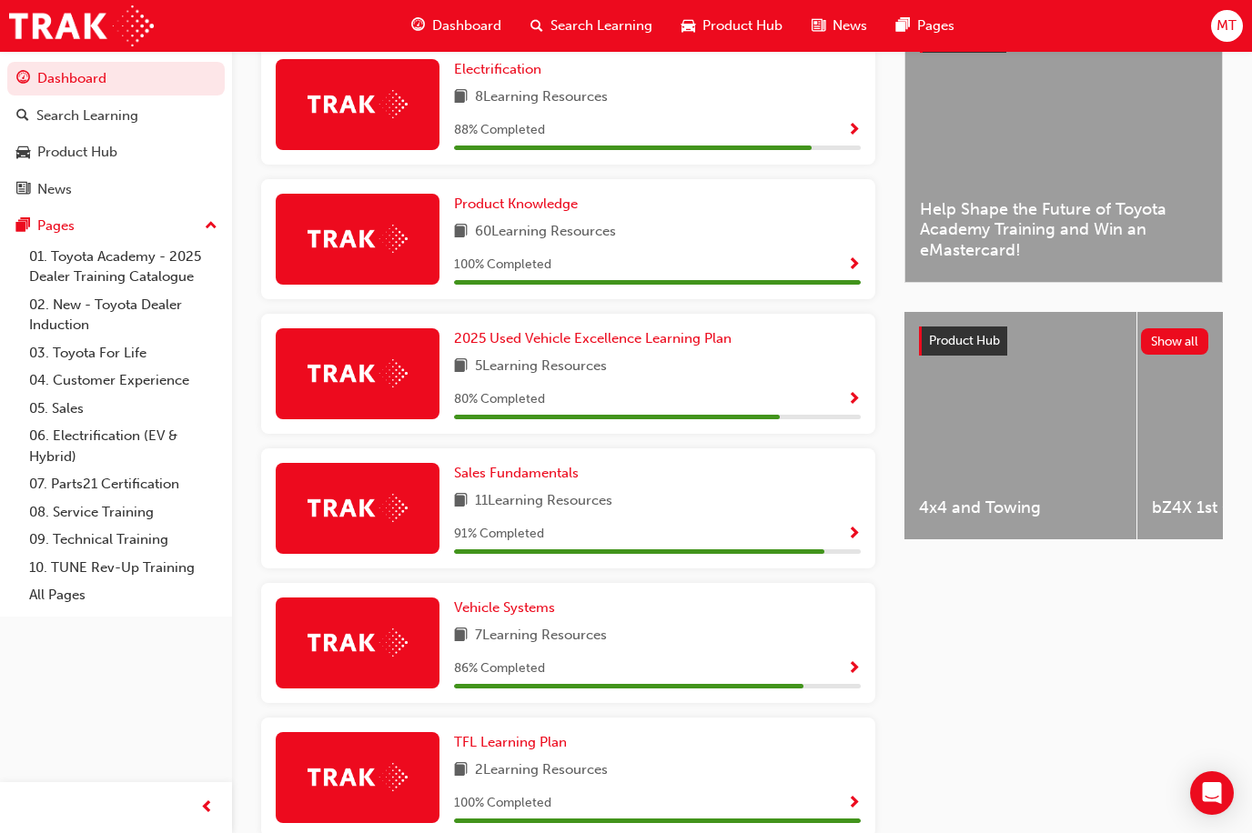
click at [419, 538] on div at bounding box center [358, 508] width 164 height 91
click at [492, 545] on span "91 % Completed" at bounding box center [499, 534] width 90 height 21
click at [505, 469] on link "Sales Fundamentals" at bounding box center [520, 473] width 132 height 21
